Goal: Task Accomplishment & Management: Use online tool/utility

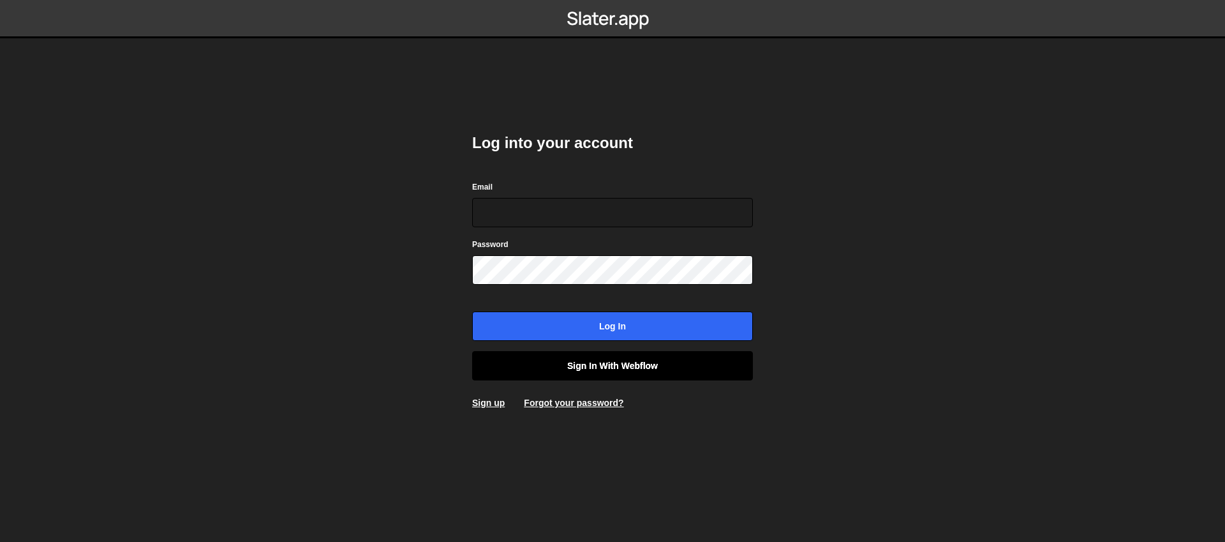
click at [616, 369] on link "Sign in with Webflow" at bounding box center [612, 365] width 281 height 29
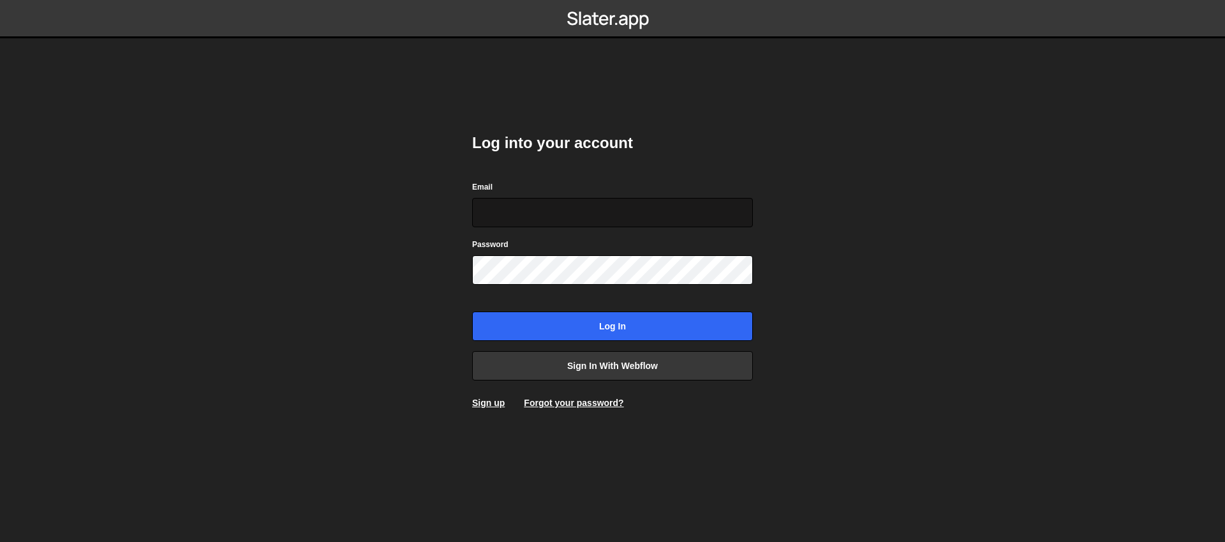
click at [580, 209] on input "Email" at bounding box center [612, 212] width 281 height 29
click at [623, 212] on input "Email" at bounding box center [612, 212] width 281 height 29
click at [655, 212] on input "Email" at bounding box center [612, 212] width 281 height 29
click at [905, 207] on body "Log into your account Email Password Log in Sign in with Webflow Sign up Forgot…" at bounding box center [612, 271] width 1225 height 542
click at [636, 211] on input "Email" at bounding box center [612, 212] width 281 height 29
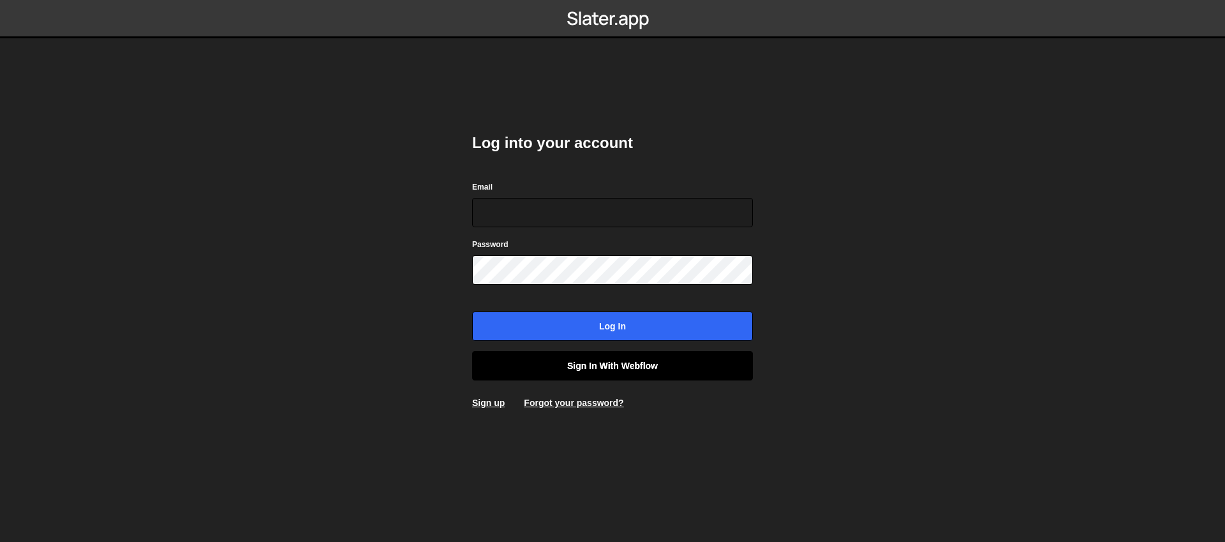
click at [673, 366] on link "Sign in with Webflow" at bounding box center [612, 365] width 281 height 29
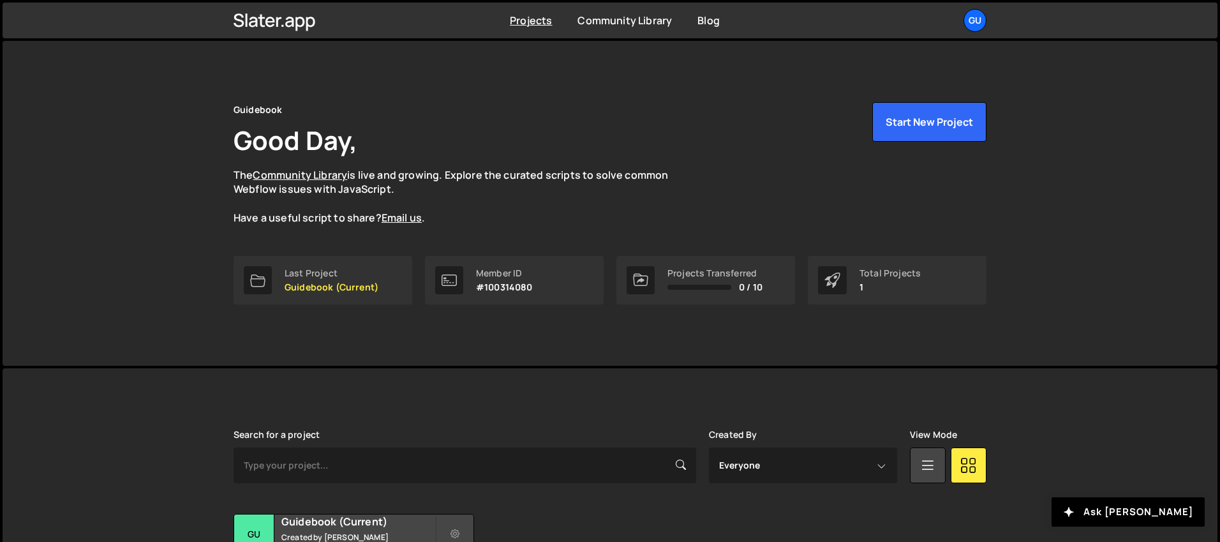
scroll to position [115, 0]
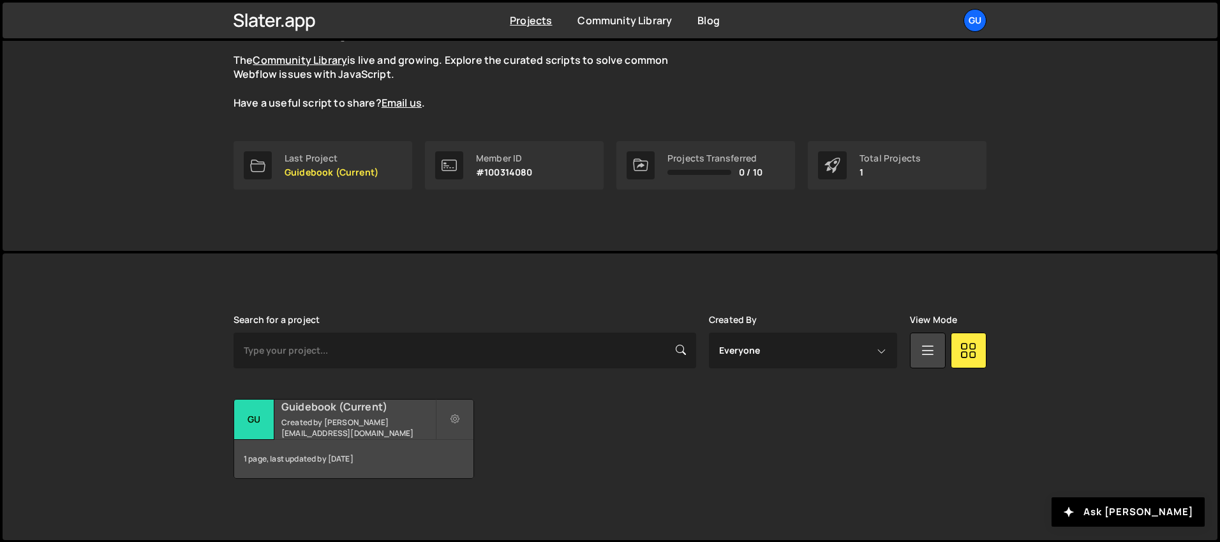
click at [367, 409] on h2 "Guidebook (Current)" at bounding box center [358, 406] width 154 height 14
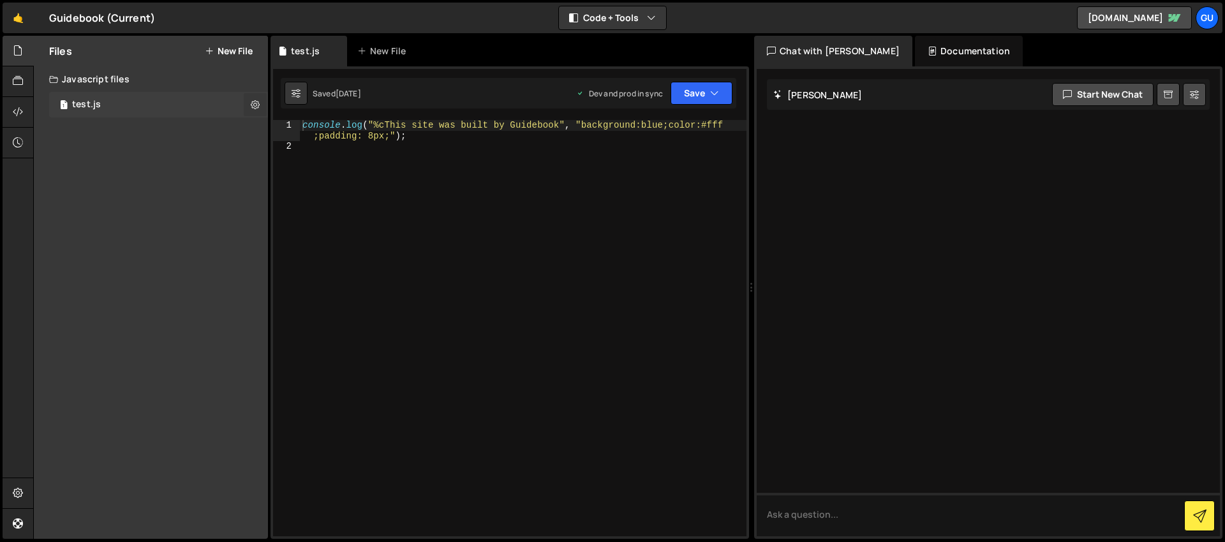
click at [255, 105] on icon at bounding box center [255, 104] width 9 height 12
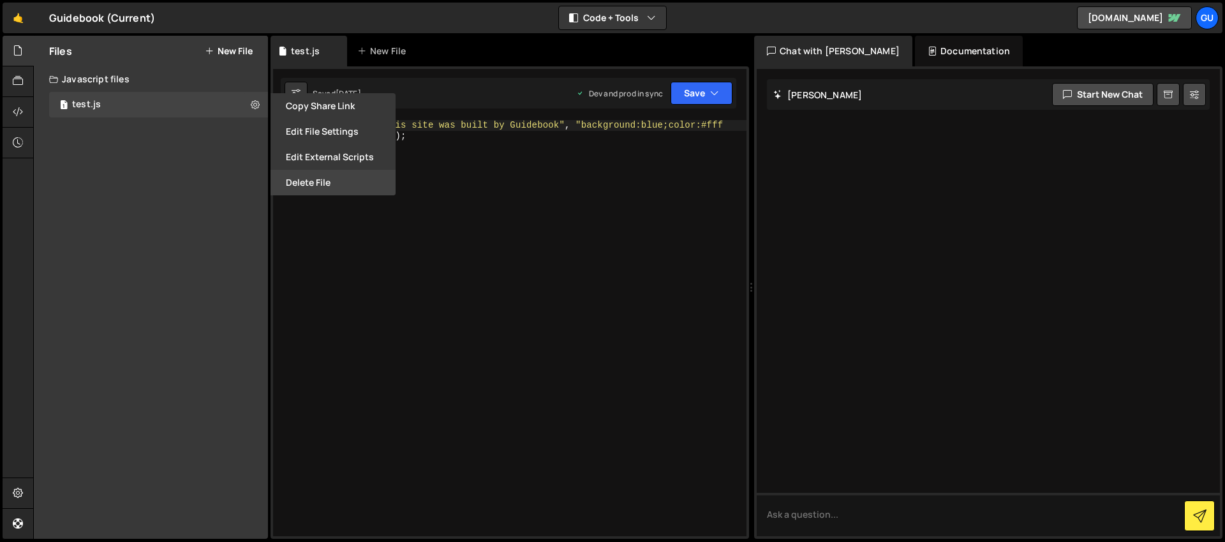
click at [301, 179] on button "Delete File" at bounding box center [333, 183] width 125 height 26
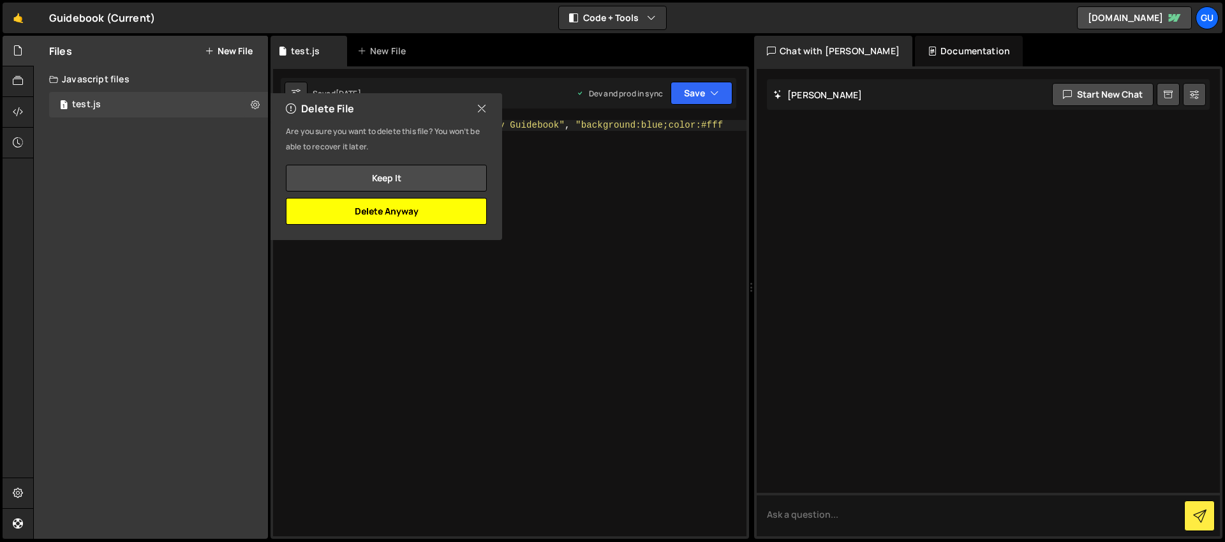
click at [445, 206] on button "Delete Anyway" at bounding box center [386, 211] width 201 height 27
checkbox input "false"
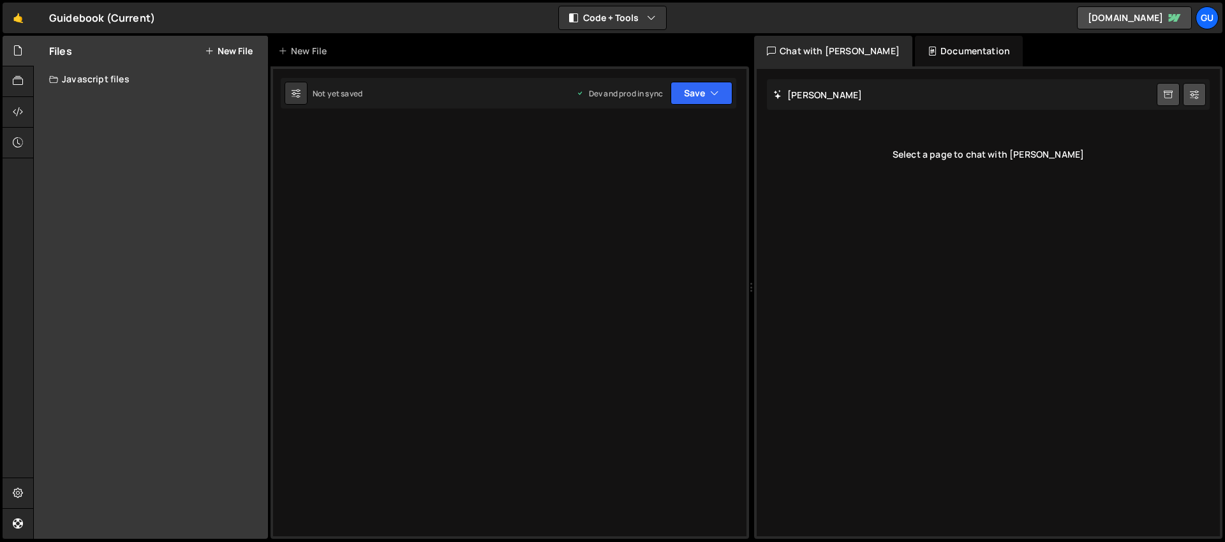
click at [241, 48] on button "New File" at bounding box center [229, 51] width 48 height 10
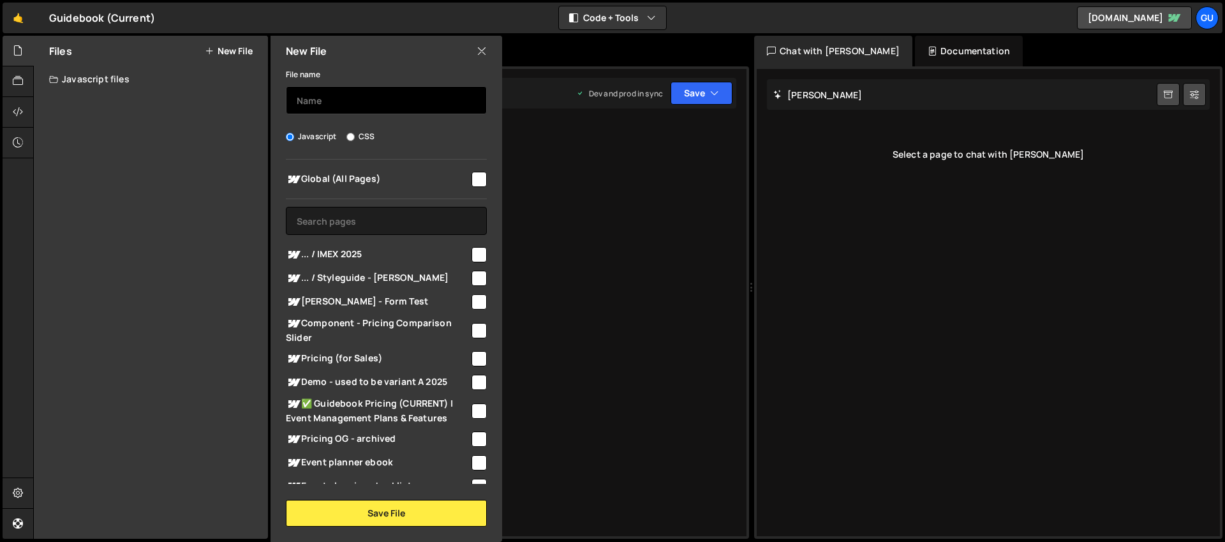
click at [369, 105] on input "text" at bounding box center [386, 100] width 201 height 28
type input "Hide Cookie Bar (Dev)"
click at [472, 183] on input "checkbox" at bounding box center [479, 179] width 15 height 15
checkbox input "true"
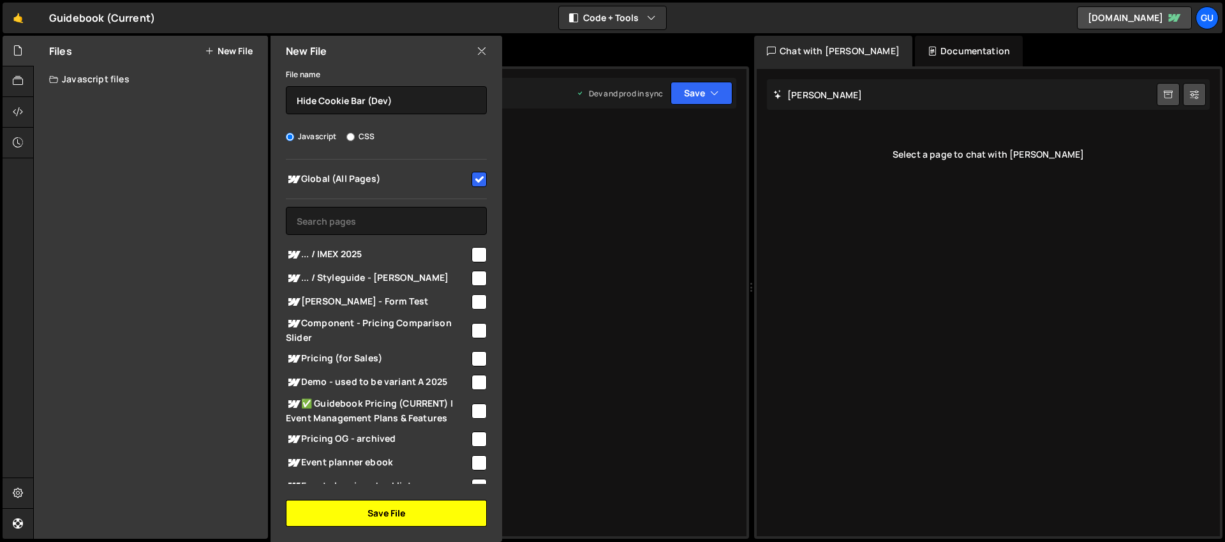
click at [424, 512] on button "Save File" at bounding box center [386, 513] width 201 height 27
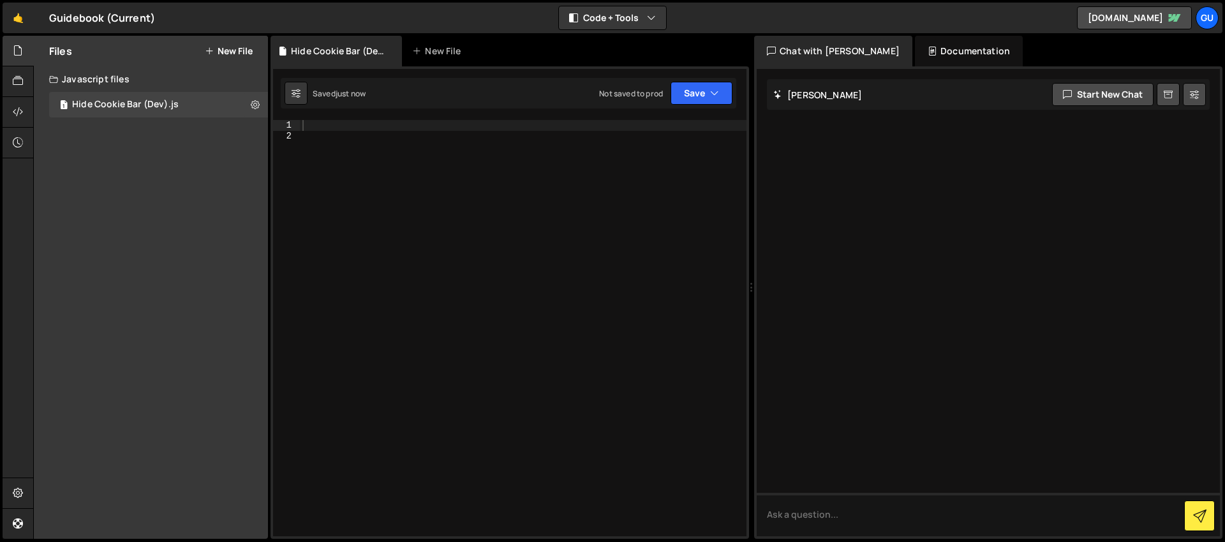
click at [435, 174] on div at bounding box center [523, 338] width 447 height 437
click at [382, 120] on div at bounding box center [523, 338] width 447 height 437
paste textarea "})();"
type textarea "})();"
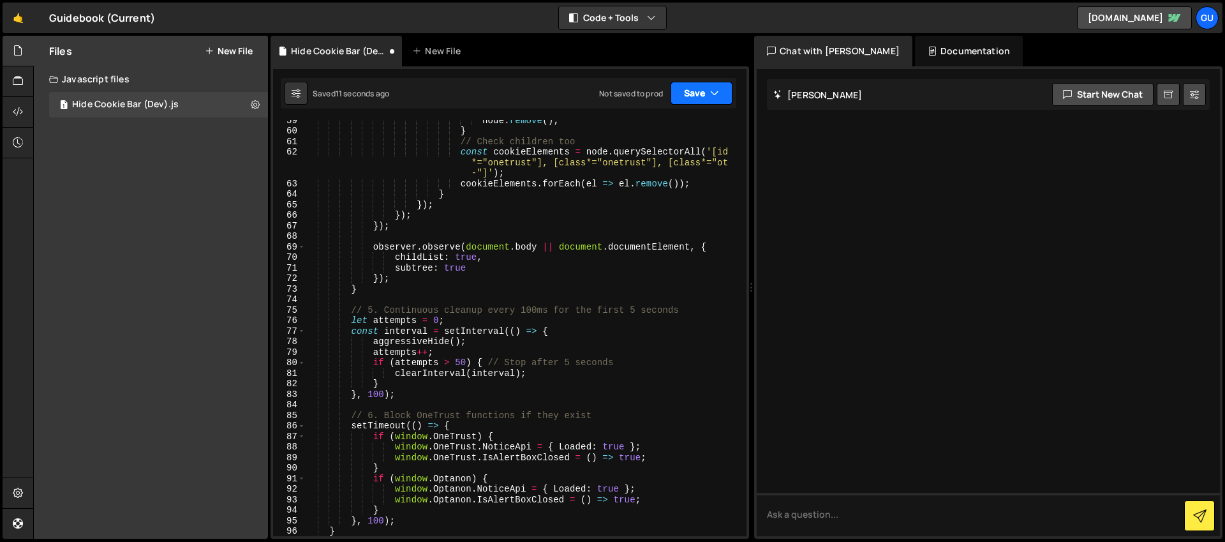
click at [703, 82] on button "Save" at bounding box center [702, 93] width 62 height 23
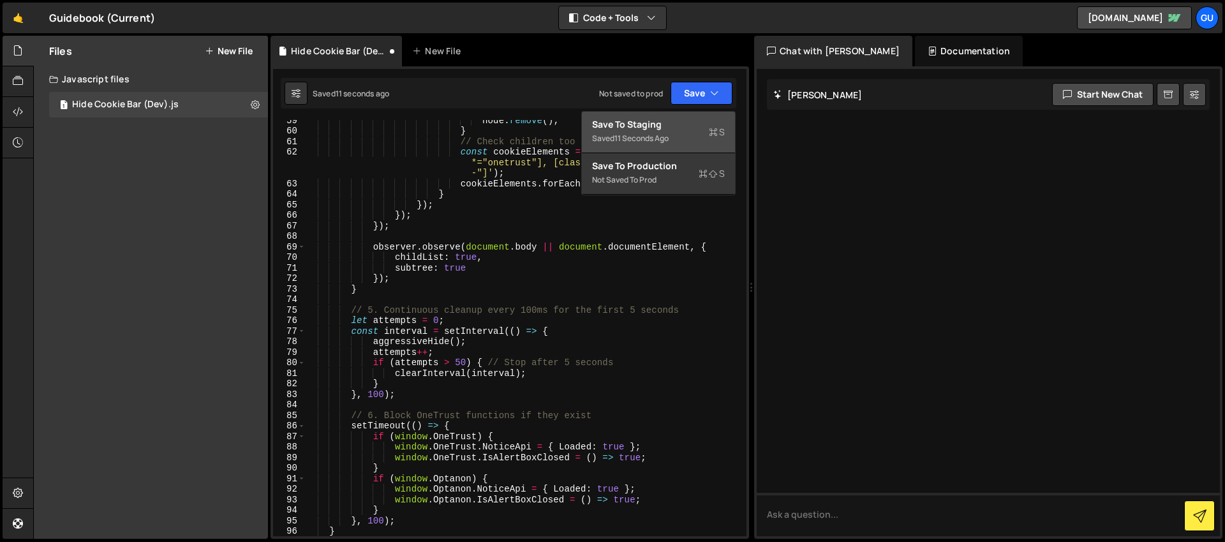
click at [688, 122] on div "Save to Staging S" at bounding box center [658, 124] width 133 height 13
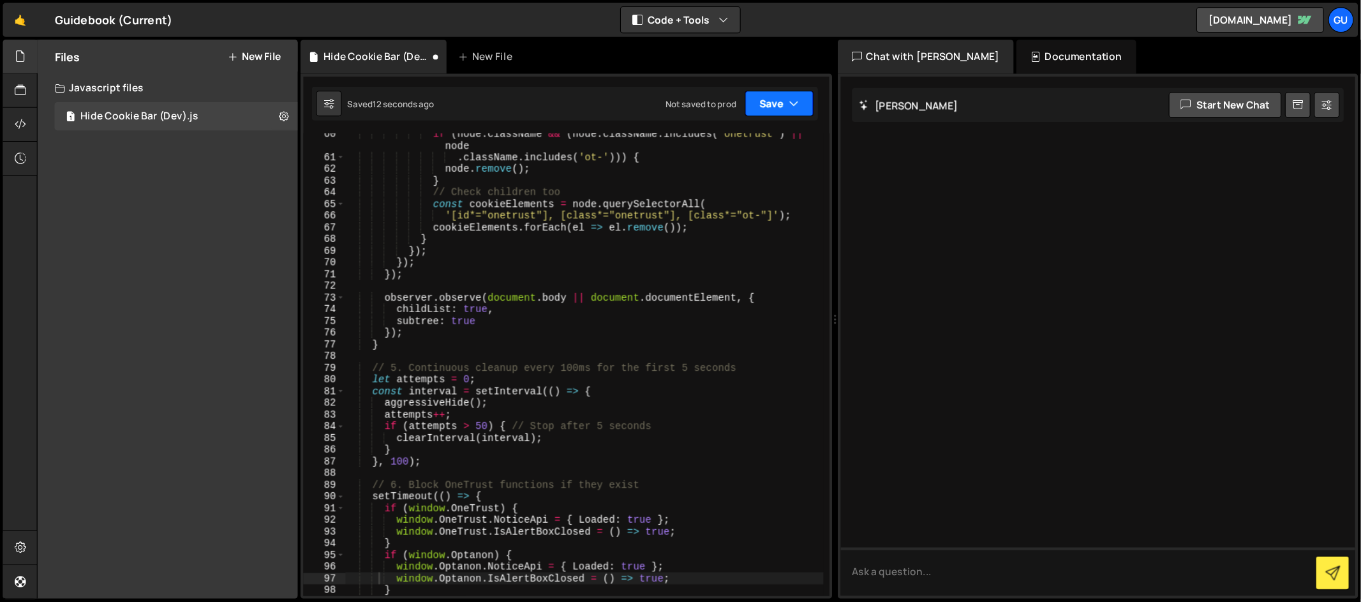
scroll to position [668, 0]
click at [711, 86] on button "Save" at bounding box center [702, 93] width 62 height 23
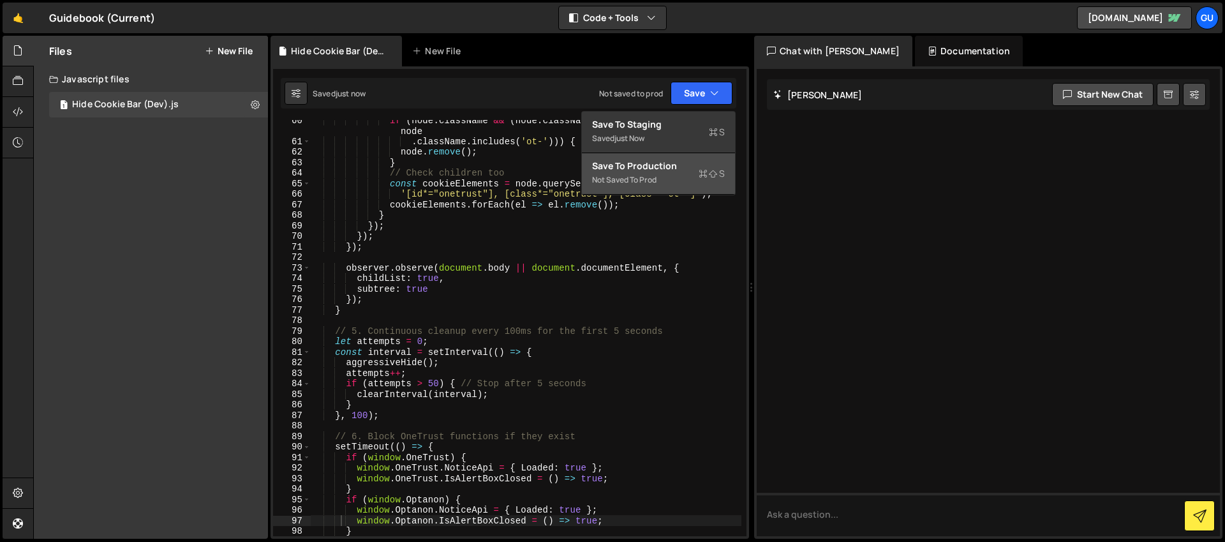
click at [683, 169] on div "Save to Production S" at bounding box center [658, 166] width 133 height 13
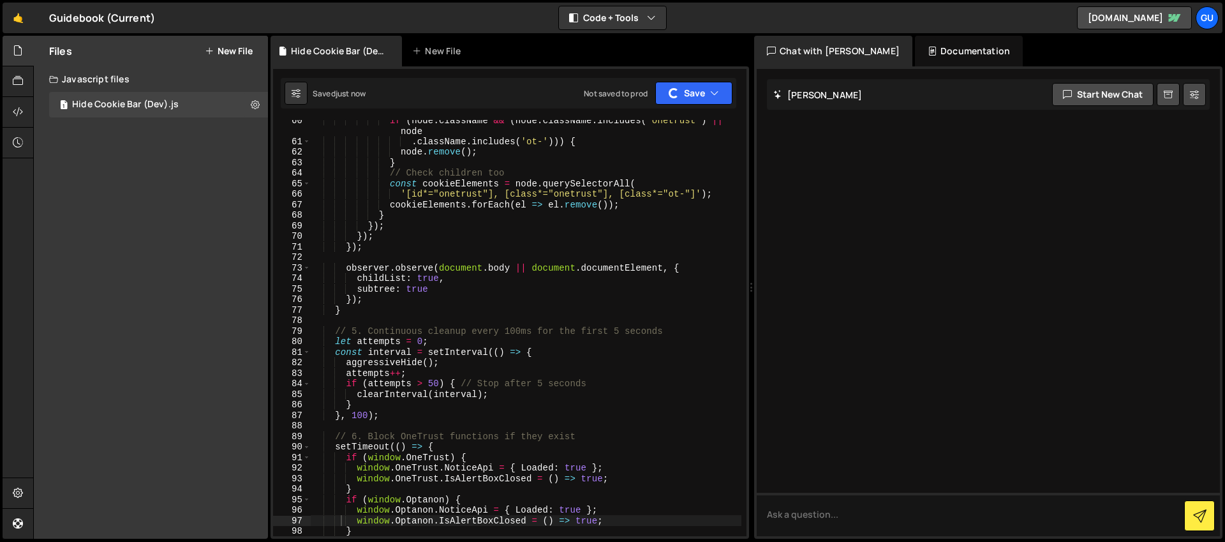
click at [239, 203] on div "Files New File Javascript files 1 Hide Cookie Bar (Dev).js 0 CSS files Copy sha…" at bounding box center [151, 287] width 234 height 503
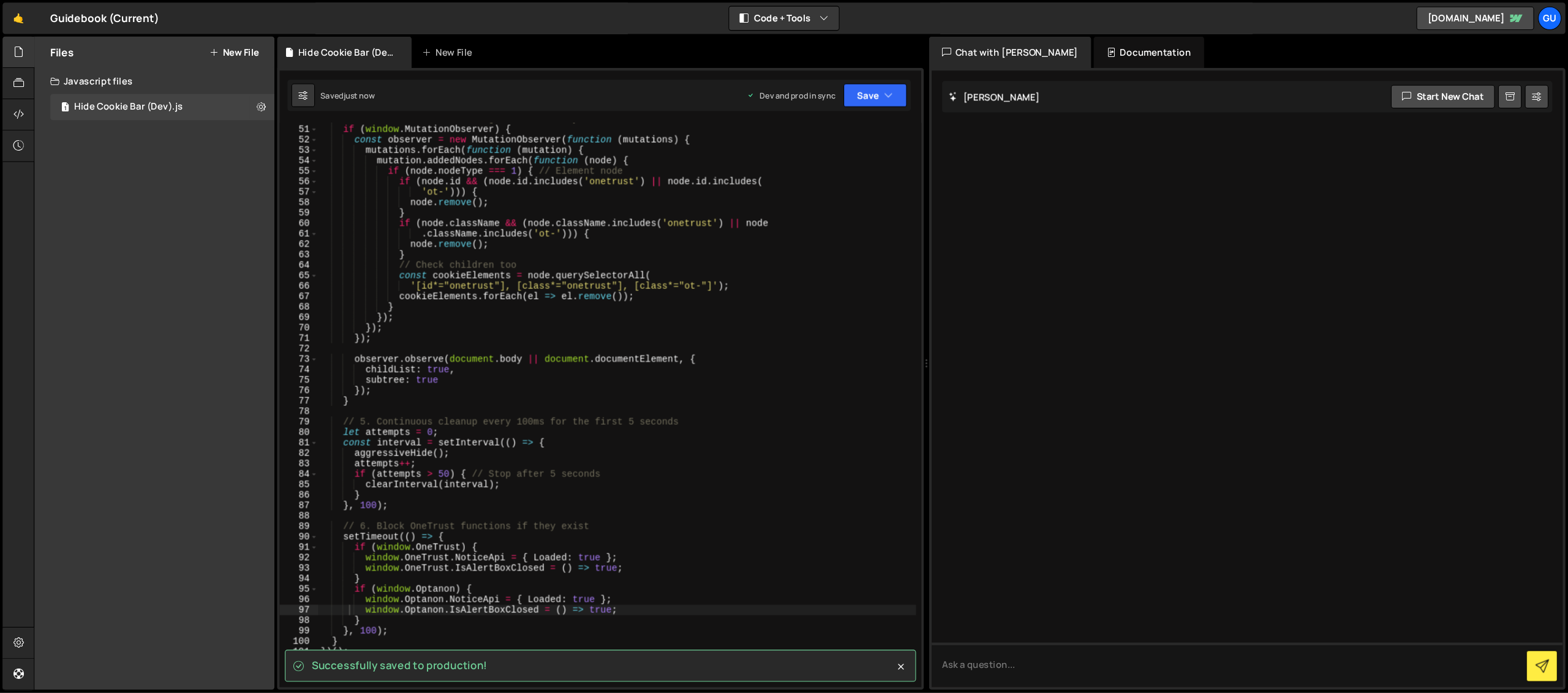
scroll to position [509, 0]
